Goal: Task Accomplishment & Management: Use online tool/utility

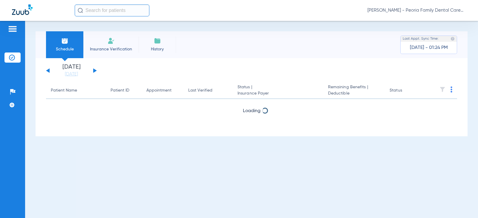
click at [114, 45] on li "Insurance Verification" at bounding box center [110, 44] width 55 height 27
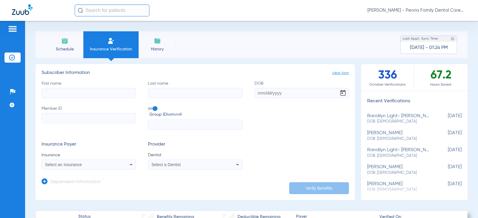
click at [72, 93] on input "First name" at bounding box center [89, 93] width 94 height 10
type input "[PERSON_NAME]"
click at [257, 93] on input "DOB" at bounding box center [301, 93] width 94 height 10
type input "[DATE]"
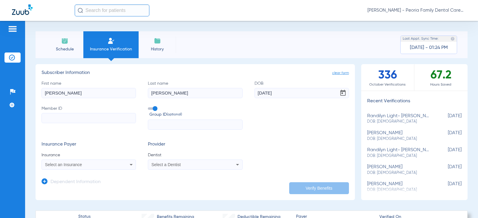
click at [73, 116] on input "Member ID" at bounding box center [89, 118] width 94 height 10
paste input "320-66-8696"
type input "320-66-8696"
click at [103, 143] on h3 "Insurance Payer" at bounding box center [89, 145] width 94 height 6
click at [93, 164] on div "Select an Insurance" at bounding box center [80, 165] width 70 height 4
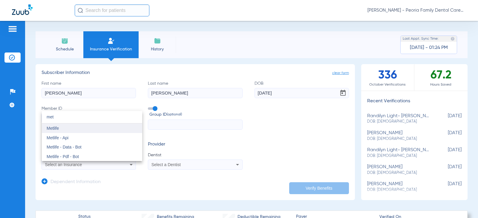
type input "met"
click at [62, 131] on mat-option "Metlife" at bounding box center [92, 129] width 100 height 10
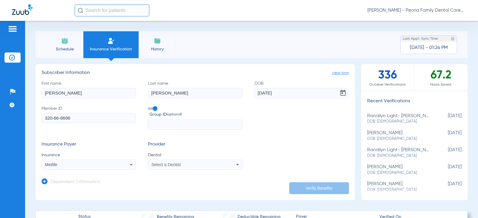
click at [171, 168] on div "Select a Dentist" at bounding box center [195, 164] width 94 height 7
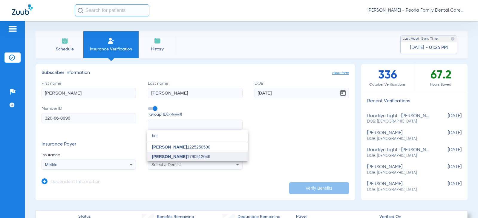
type input "bel"
click at [177, 152] on mat-option "[PERSON_NAME] 1790912046" at bounding box center [197, 157] width 100 height 10
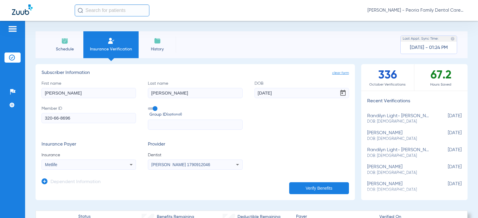
click at [311, 185] on button "Verify Benefits" at bounding box center [319, 188] width 60 height 12
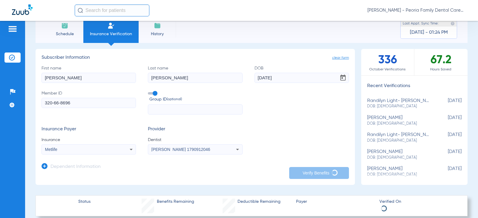
scroll to position [30, 0]
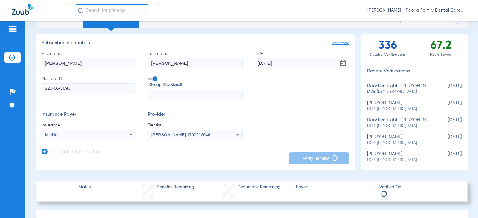
click at [47, 153] on icon at bounding box center [45, 152] width 6 height 6
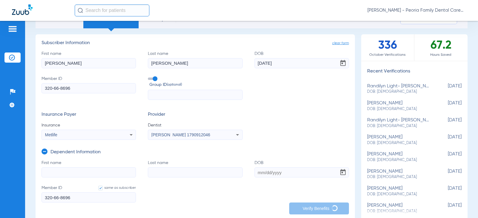
click at [63, 171] on input "First name" at bounding box center [89, 173] width 94 height 10
type input "randilynn"
click at [167, 172] on input "Last name" at bounding box center [195, 173] width 94 height 10
type input "light-[PERSON_NAME]"
click at [266, 175] on input "DOB" at bounding box center [301, 173] width 94 height 10
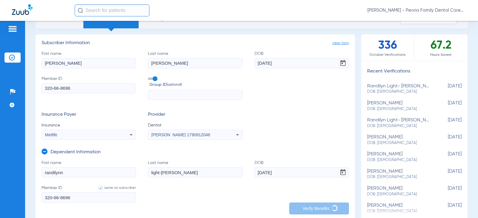
type input "[DATE]"
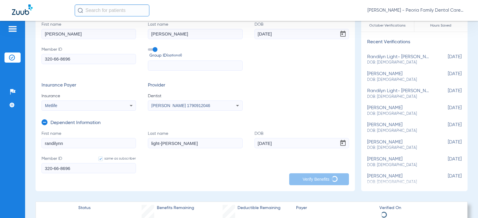
scroll to position [119, 0]
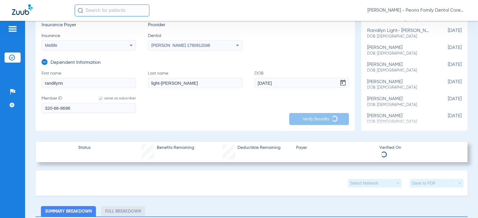
click at [236, 105] on form "First name [PERSON_NAME] Last name [PERSON_NAME] DOB [DEMOGRAPHIC_DATA] Member …" at bounding box center [195, 95] width 307 height 50
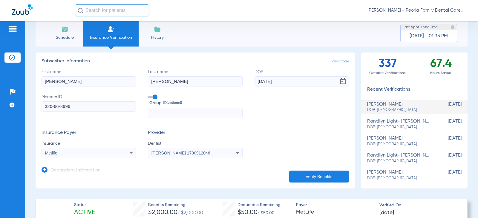
scroll to position [0, 0]
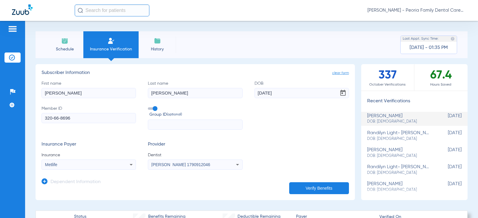
click at [43, 180] on icon at bounding box center [45, 182] width 6 height 6
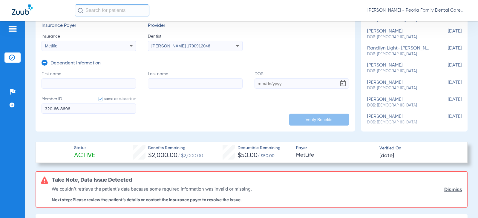
scroll to position [119, 0]
click at [69, 82] on input "First name" at bounding box center [89, 83] width 94 height 10
type input "randilynn"
click at [152, 82] on input "Last name" at bounding box center [195, 83] width 94 height 10
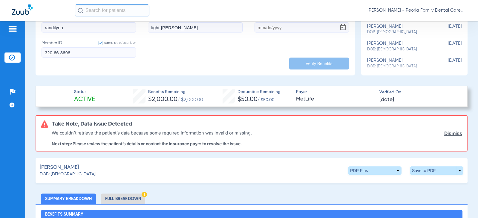
scroll to position [90, 0]
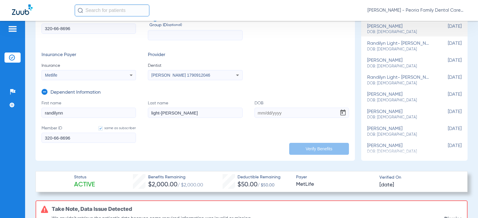
type input "light-[PERSON_NAME]"
click at [259, 112] on input "DOB" at bounding box center [301, 113] width 94 height 10
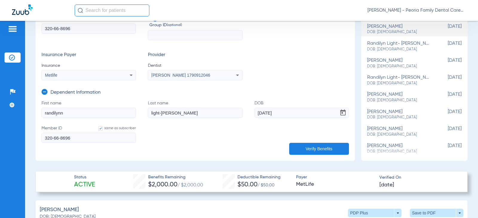
type input "[DATE]"
click at [319, 148] on button "Verify Benefits" at bounding box center [319, 149] width 60 height 12
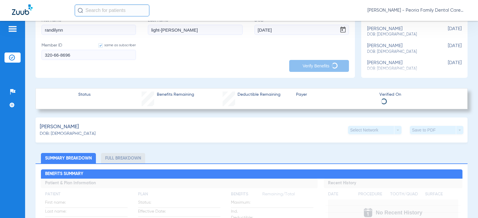
scroll to position [179, 0]
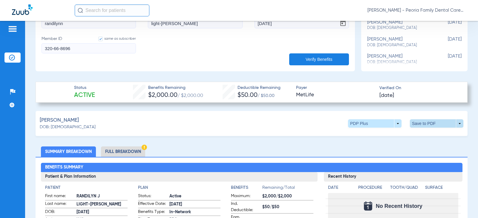
click at [416, 122] on span at bounding box center [436, 123] width 53 height 8
click at [380, 134] on span "Save to PDF" at bounding box center [387, 135] width 24 height 4
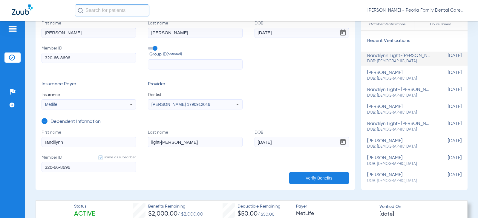
scroll to position [0, 0]
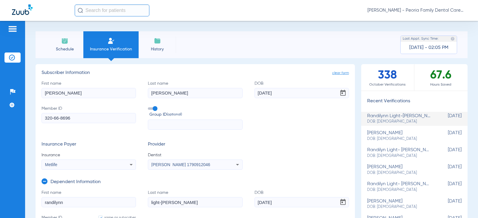
click at [61, 48] on span "Schedule" at bounding box center [64, 49] width 28 height 6
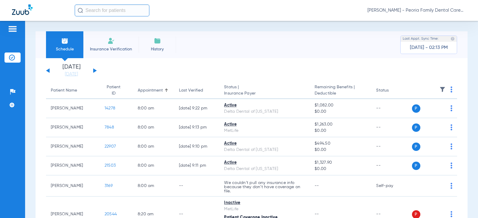
click at [95, 69] on div "[DATE] [DATE] [DATE] [DATE] [DATE] [DATE] [DATE] [DATE] [DATE] [DATE] [DATE] [D…" at bounding box center [71, 70] width 51 height 13
click at [94, 71] on button at bounding box center [95, 70] width 4 height 4
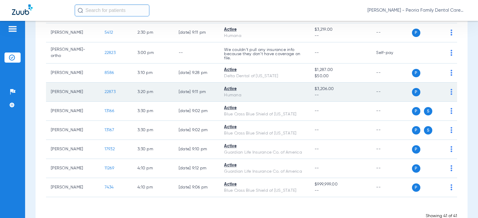
scroll to position [751, 0]
